Goal: Task Accomplishment & Management: Complete application form

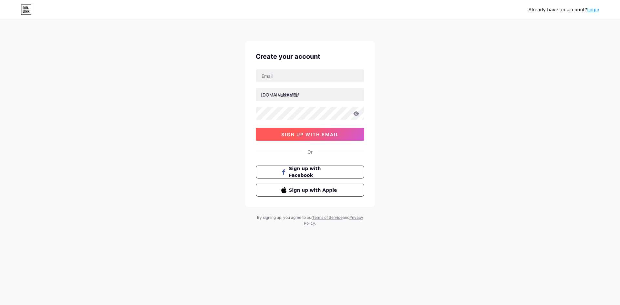
click at [313, 134] on span "sign up with email" at bounding box center [310, 134] width 58 height 5
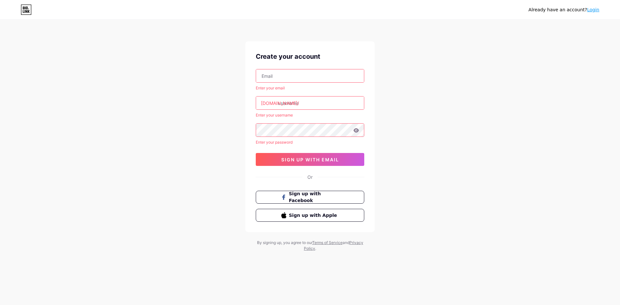
click at [297, 71] on input "text" at bounding box center [310, 75] width 108 height 13
type input "[EMAIL_ADDRESS][DOMAIN_NAME]"
click at [394, 127] on div "Already have an account? Login Create your account [EMAIL_ADDRESS][DOMAIN_NAME]…" at bounding box center [310, 136] width 620 height 272
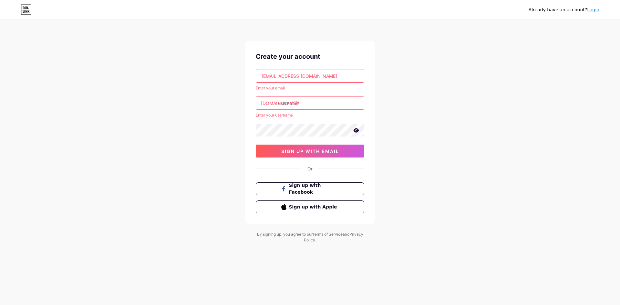
click at [311, 104] on input "text" at bounding box center [310, 102] width 108 height 13
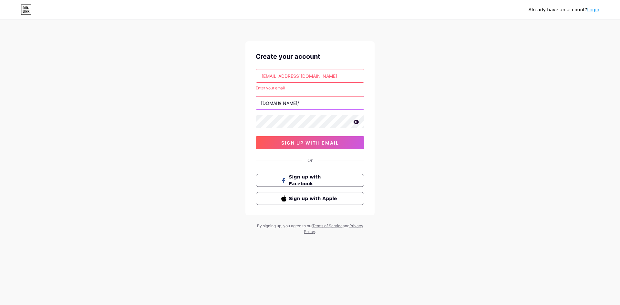
type input "b"
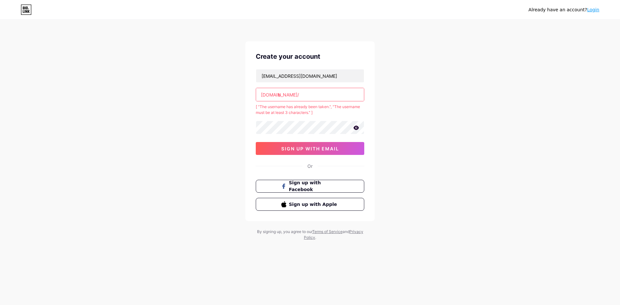
click at [345, 93] on input "b" at bounding box center [310, 94] width 108 height 13
type input "b"
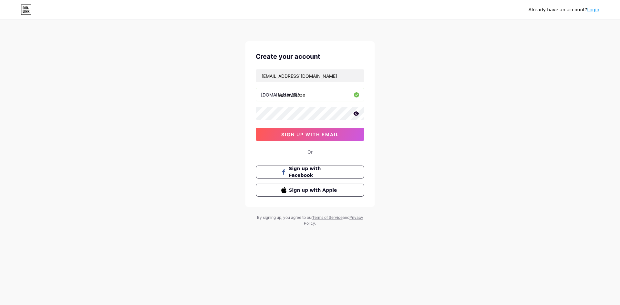
type input "bader_skoze"
click at [420, 108] on div "Already have an account? Login Create your account [EMAIL_ADDRESS][DOMAIN_NAME]…" at bounding box center [310, 123] width 620 height 247
click at [329, 137] on span "sign up with email" at bounding box center [310, 134] width 58 height 5
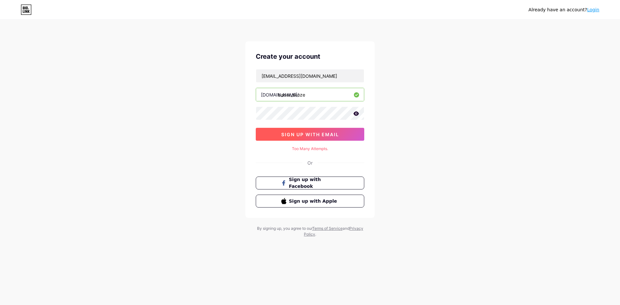
click at [333, 132] on span "sign up with email" at bounding box center [310, 134] width 58 height 5
click at [355, 115] on icon at bounding box center [355, 113] width 5 height 4
click at [319, 132] on span "sign up with email" at bounding box center [310, 134] width 58 height 5
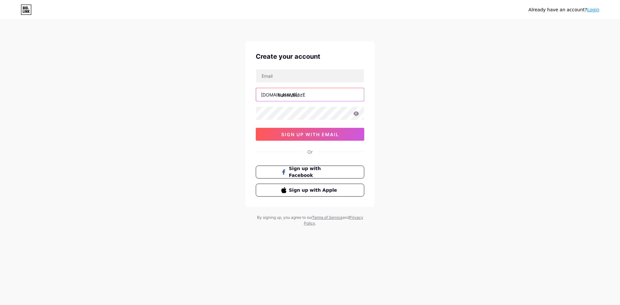
click at [308, 96] on input "bader_skozE" at bounding box center [310, 94] width 108 height 13
type input "bader_skoze"
click at [307, 79] on input "text" at bounding box center [310, 75] width 108 height 13
type input "[EMAIL_ADDRESS][DOMAIN_NAME]"
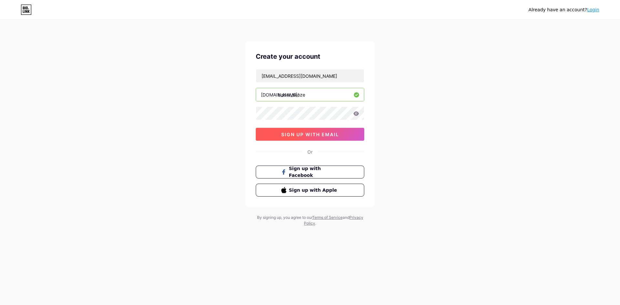
click at [334, 138] on button "sign up with email" at bounding box center [310, 134] width 108 height 13
